Goal: Transaction & Acquisition: Purchase product/service

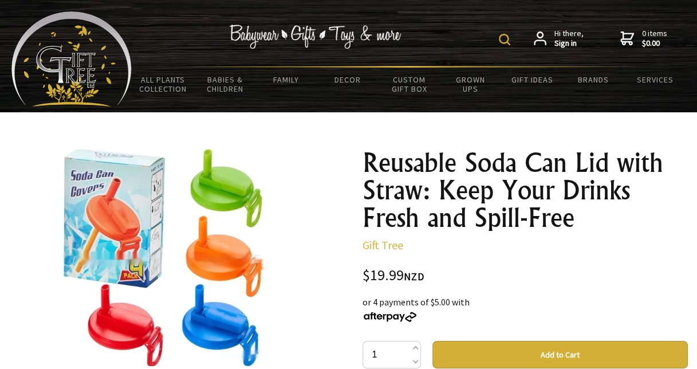
click at [464, 37] on img at bounding box center [504, 39] width 11 height 11
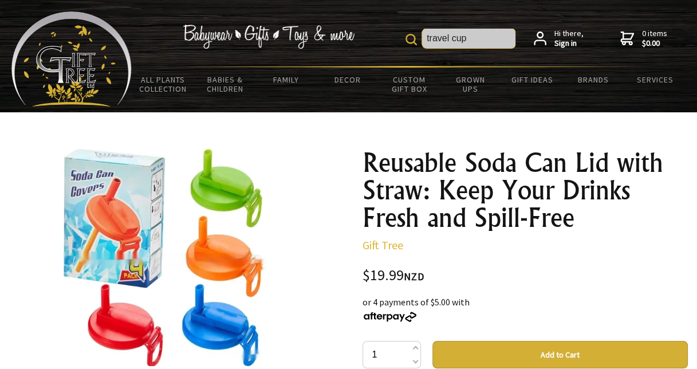
type input "travel cup"
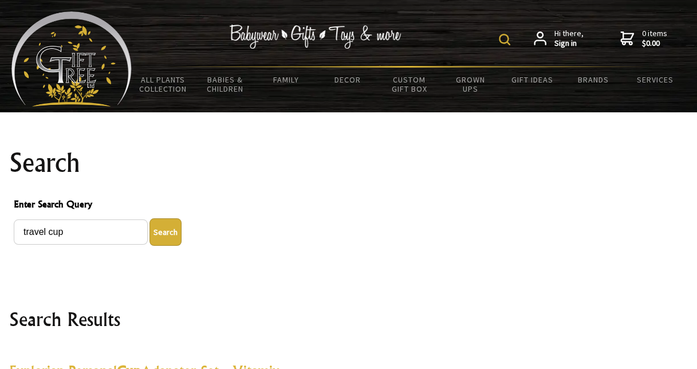
click at [508, 38] on img at bounding box center [504, 39] width 11 height 11
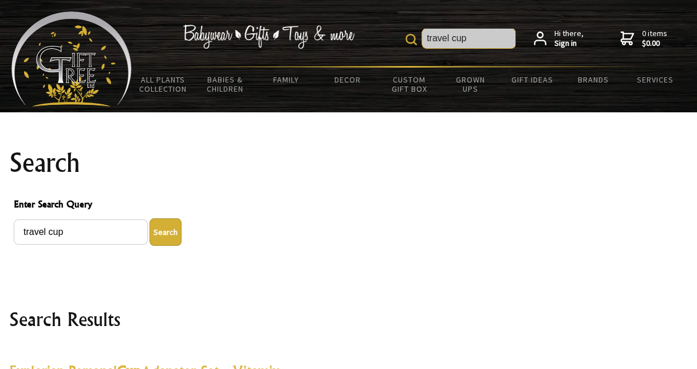
click at [508, 38] on input "travel cup" at bounding box center [468, 38] width 93 height 19
type input "travel mug"
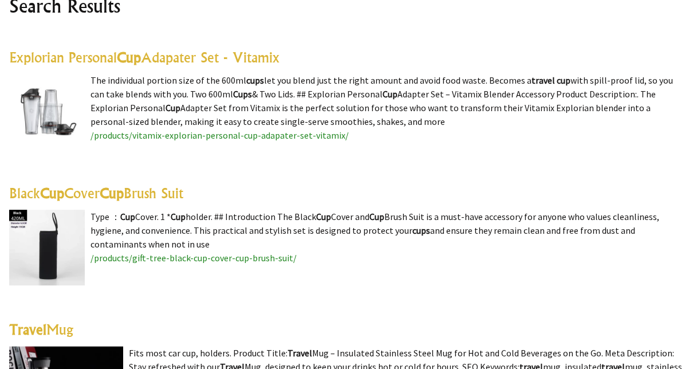
scroll to position [381, 0]
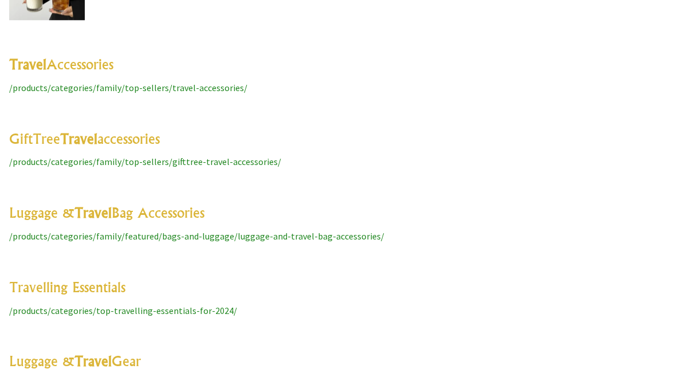
scroll to position [3847, 0]
click at [81, 62] on link "Travel Accessories" at bounding box center [61, 63] width 104 height 17
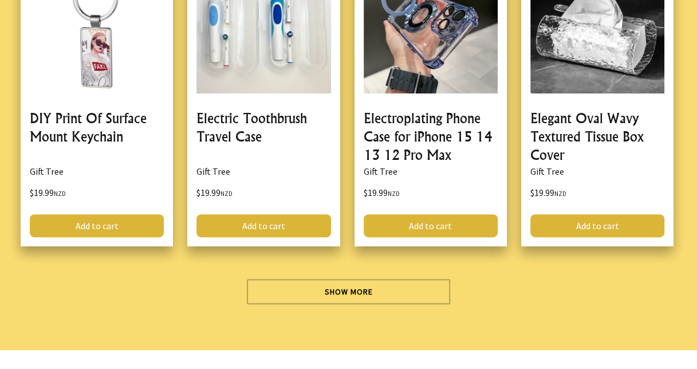
scroll to position [3518, 0]
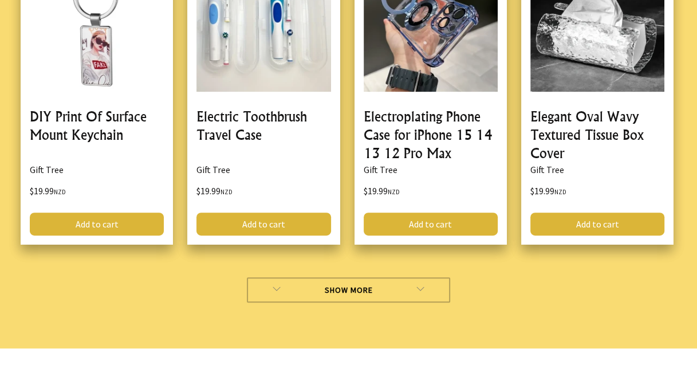
click at [425, 277] on link "Show More" at bounding box center [349, 289] width 204 height 25
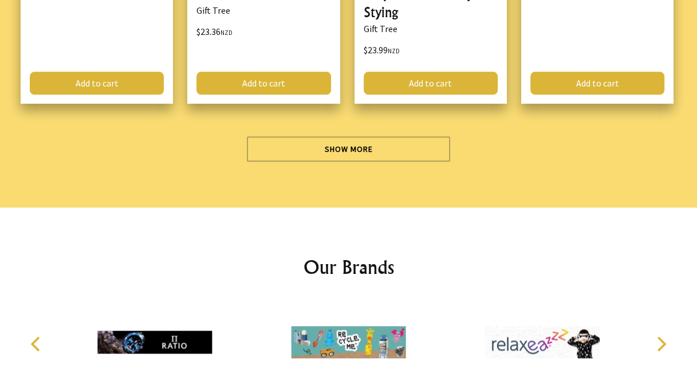
scroll to position [7113, 0]
